Goal: Information Seeking & Learning: Learn about a topic

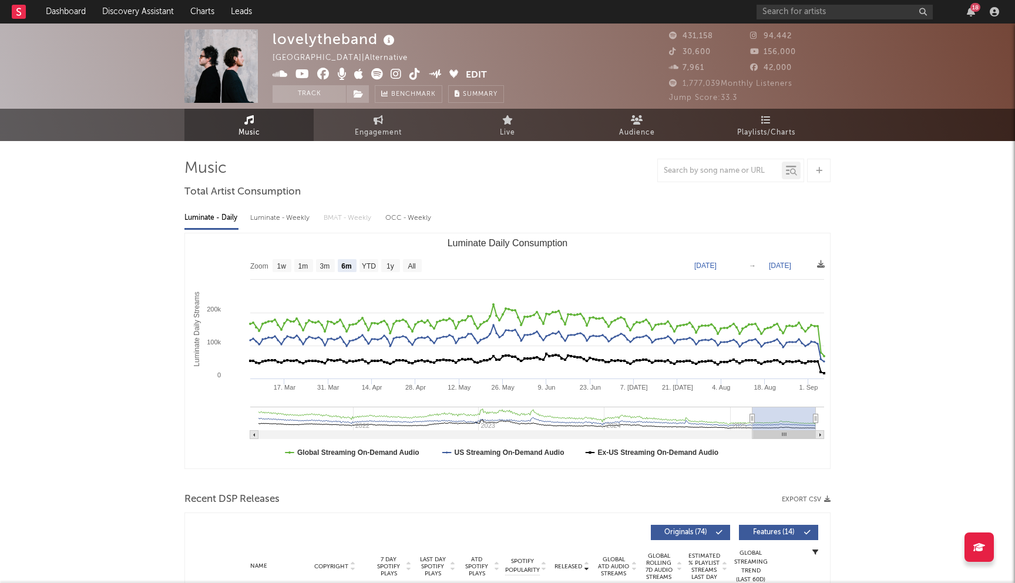
select select "6m"
click at [801, 19] on div "18" at bounding box center [880, 12] width 247 height 24
click at [808, 8] on input "text" at bounding box center [845, 12] width 176 height 15
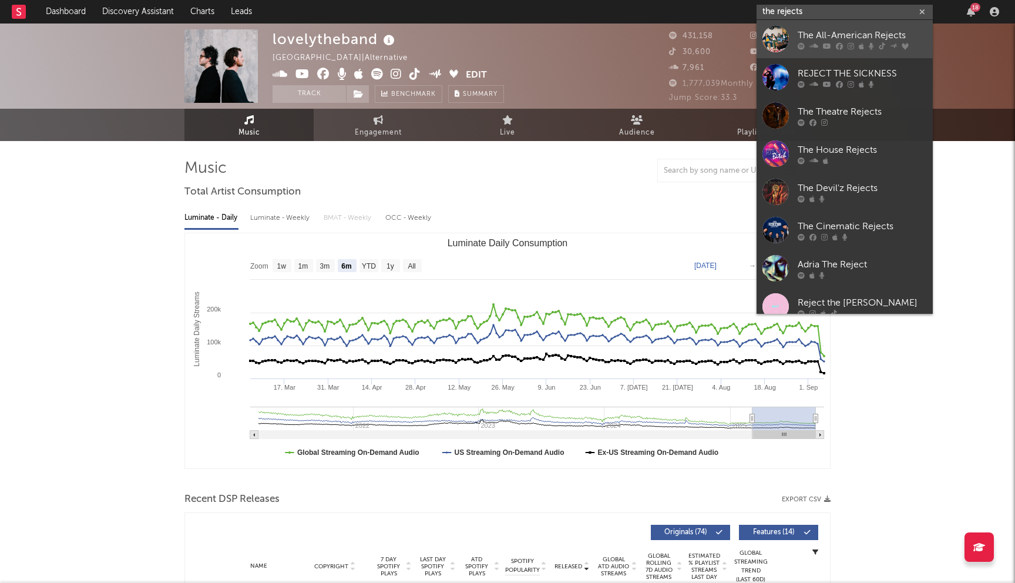
type input "the rejects"
click at [827, 35] on div "The All-American Rejects" at bounding box center [862, 35] width 129 height 14
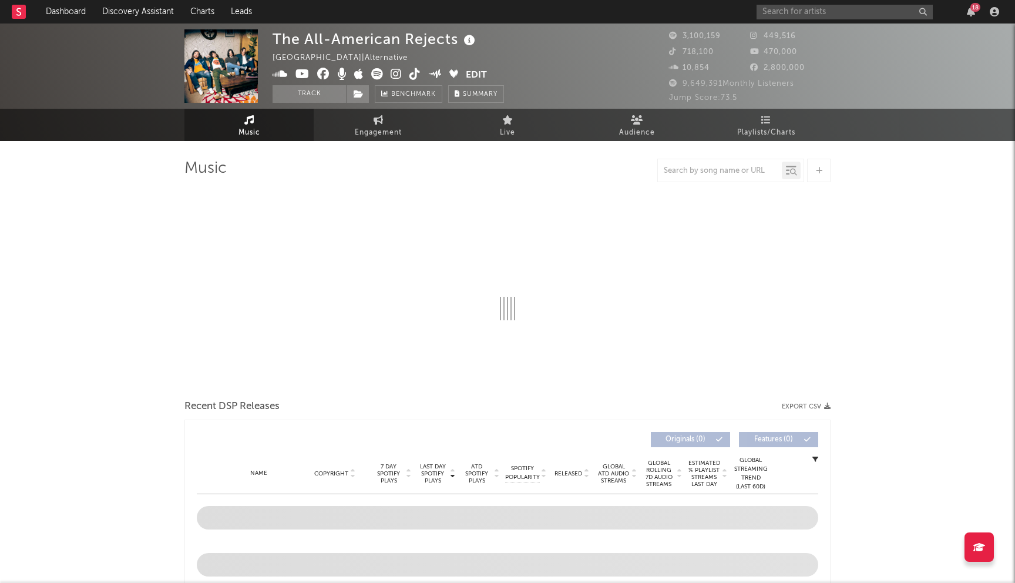
select select "6m"
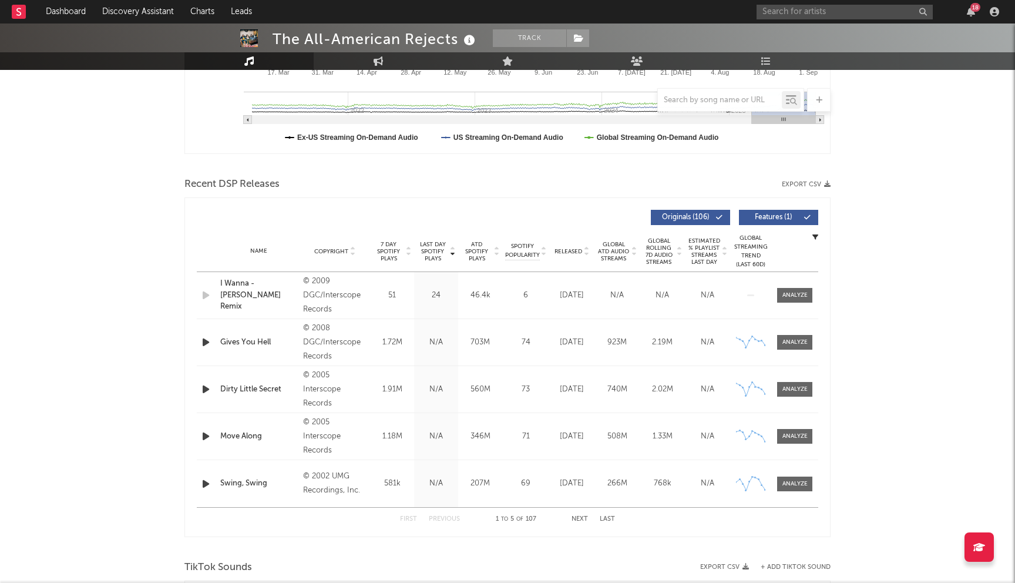
scroll to position [289, 0]
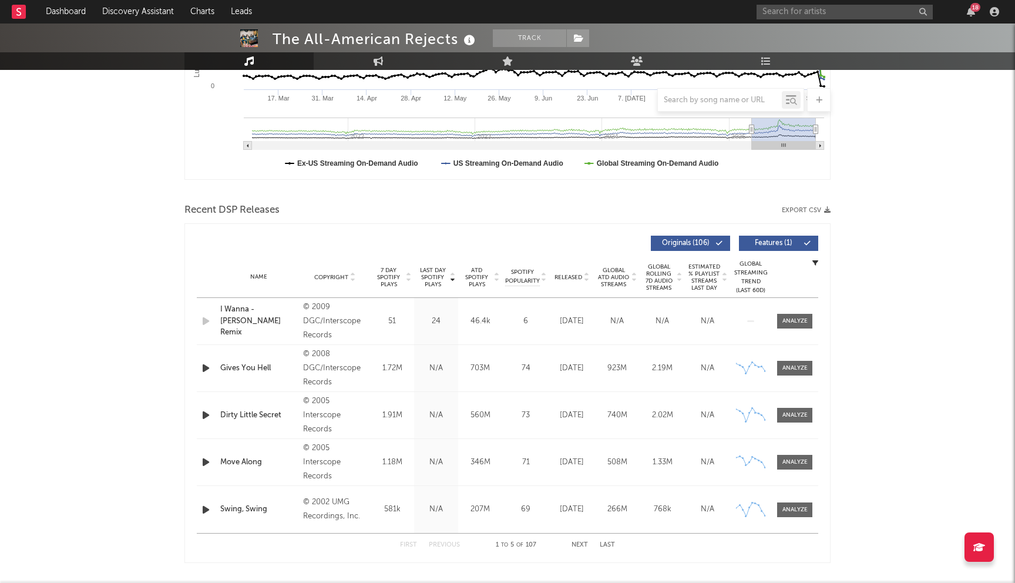
click at [439, 271] on span "Last Day Spotify Plays" at bounding box center [432, 277] width 31 height 21
click at [574, 279] on span "Released" at bounding box center [569, 277] width 28 height 7
